Goal: Find contact information: Find contact information

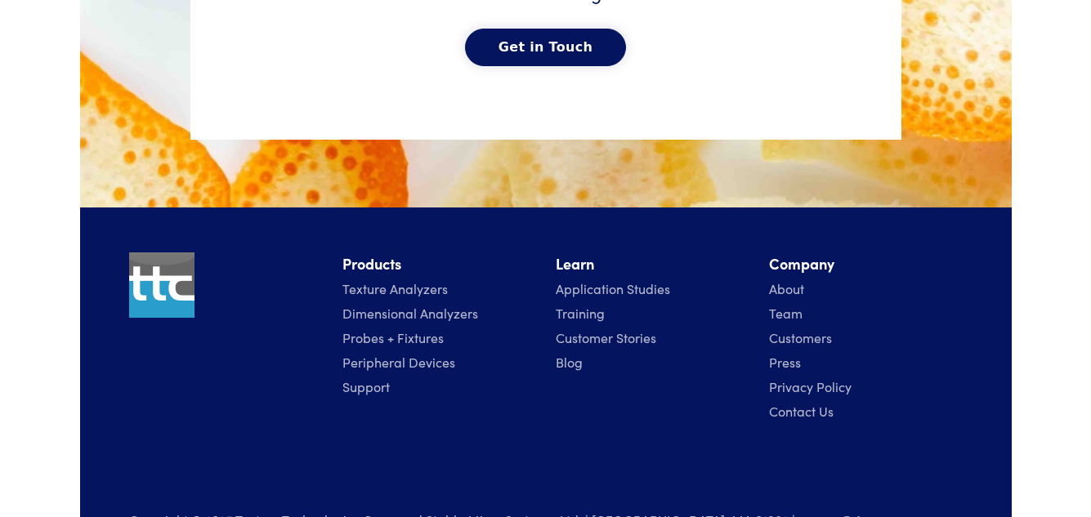
scroll to position [8379, 0]
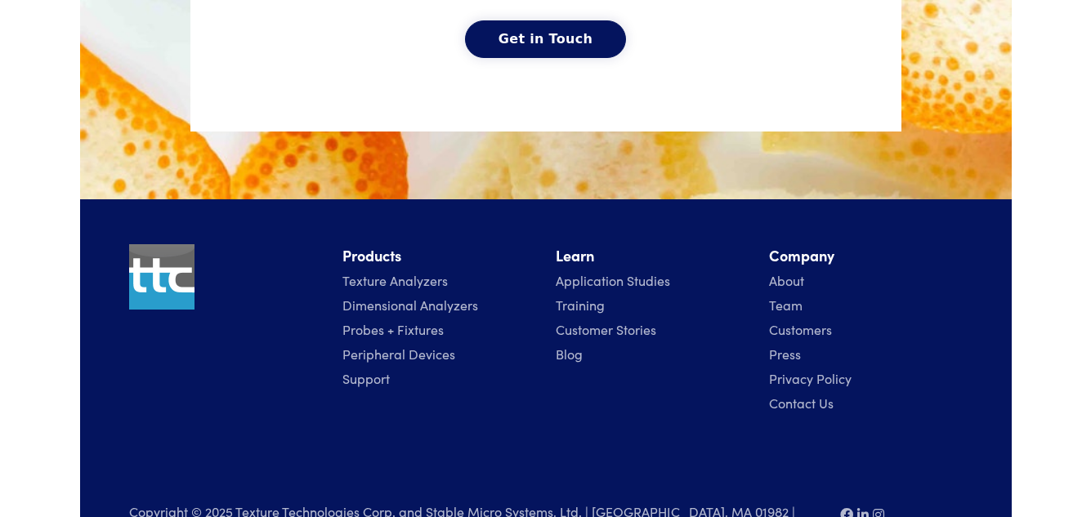
click at [799, 394] on link "Contact Us" at bounding box center [801, 403] width 65 height 18
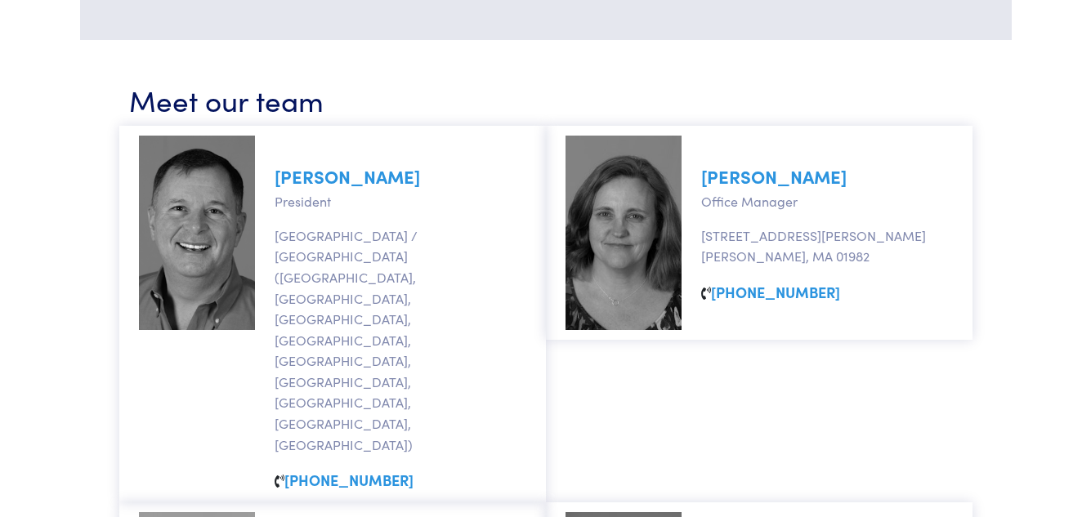
scroll to position [833, 0]
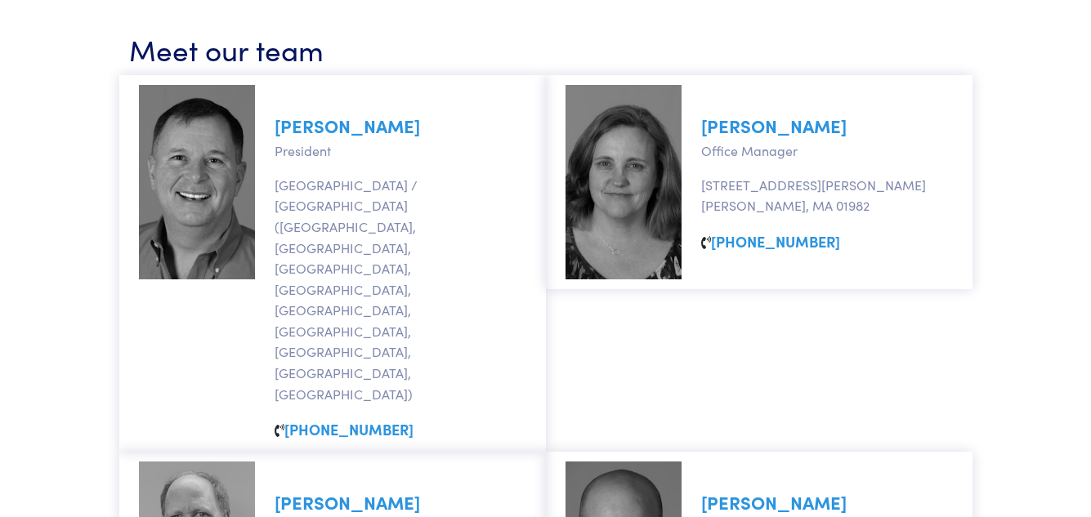
click at [296, 127] on link "Marc Johnson" at bounding box center [347, 125] width 145 height 25
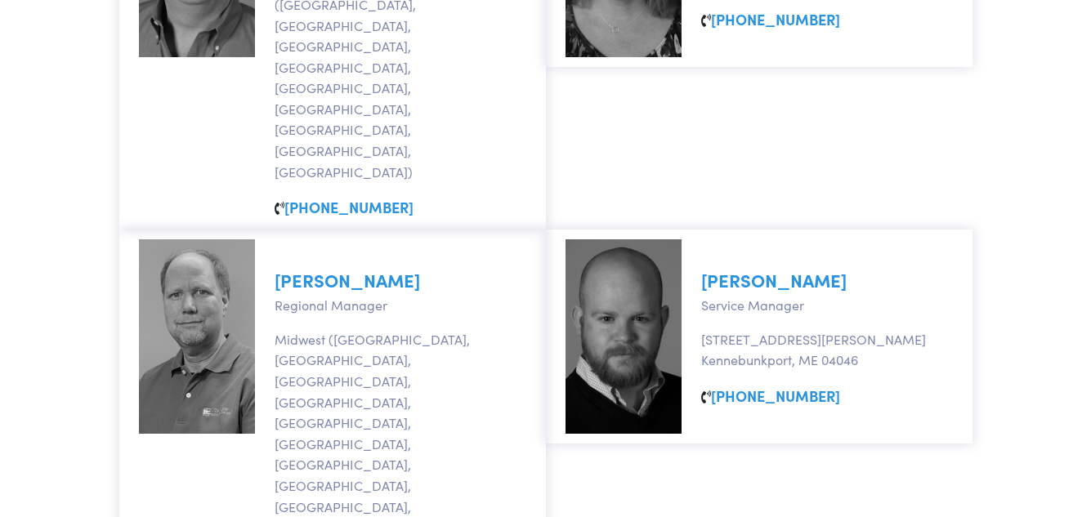
scroll to position [1078, 0]
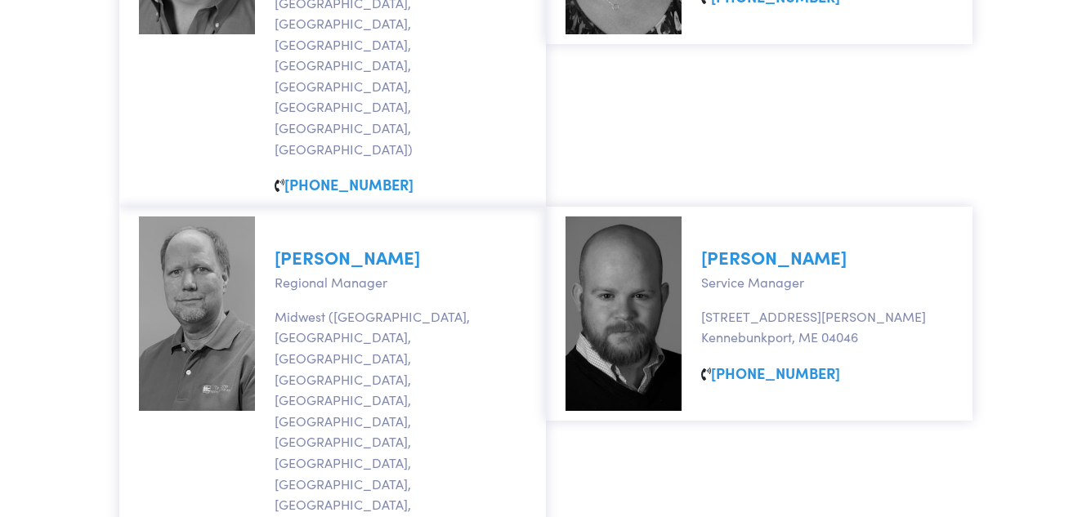
click at [733, 244] on link "Ben Senning" at bounding box center [773, 256] width 145 height 25
